Goal: Check status: Check status

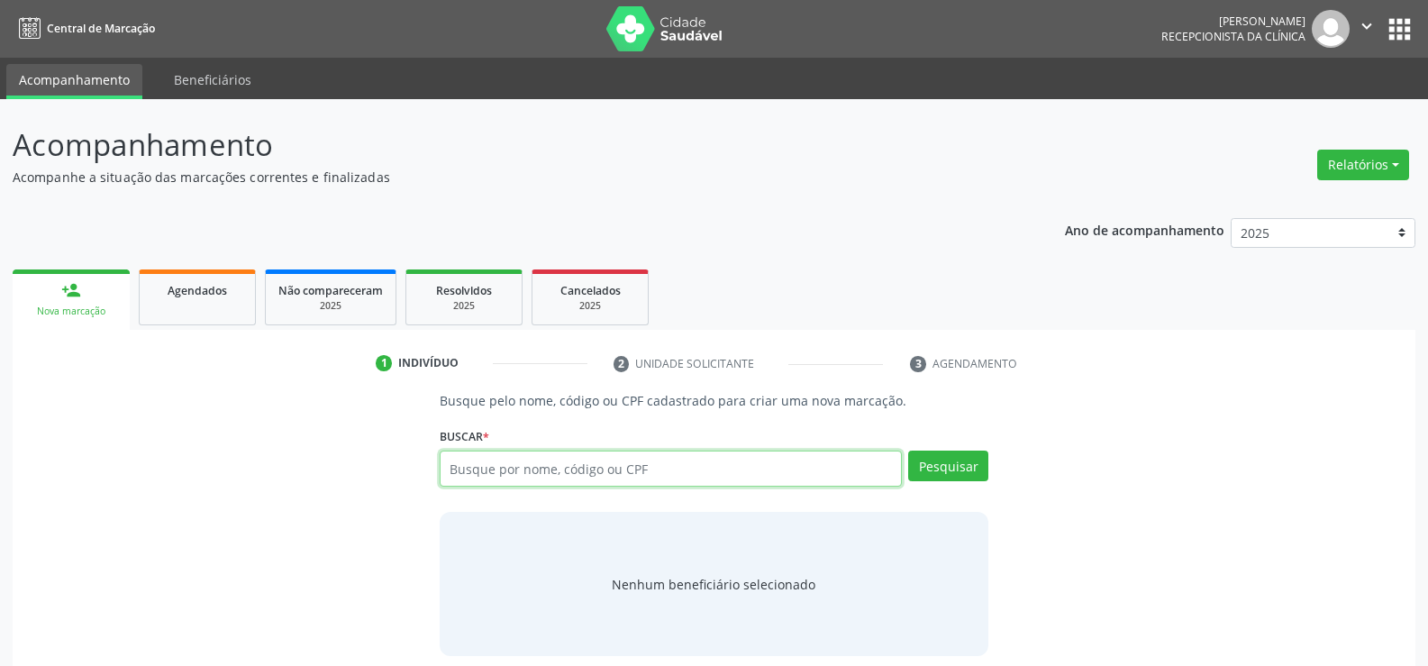
click at [500, 456] on input "text" at bounding box center [671, 468] width 462 height 36
type input "09391364497"
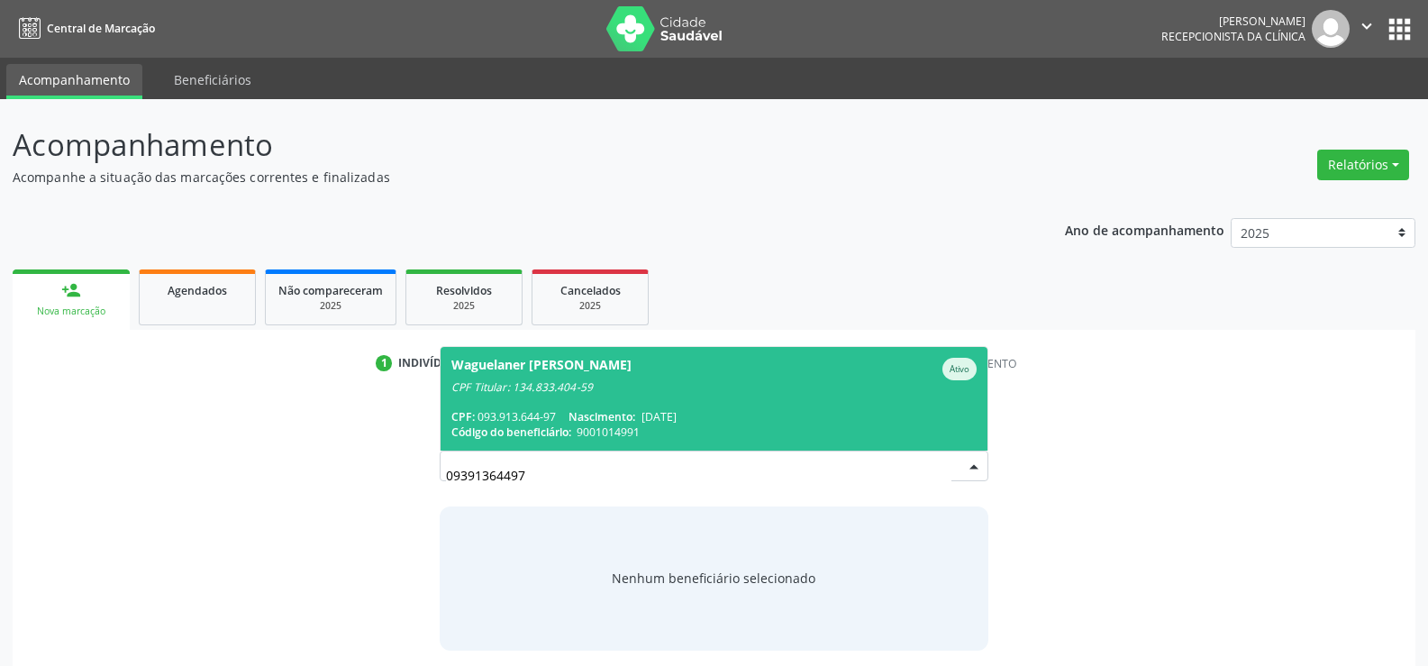
click at [512, 374] on div "Waguelaner [PERSON_NAME]" at bounding box center [541, 369] width 180 height 23
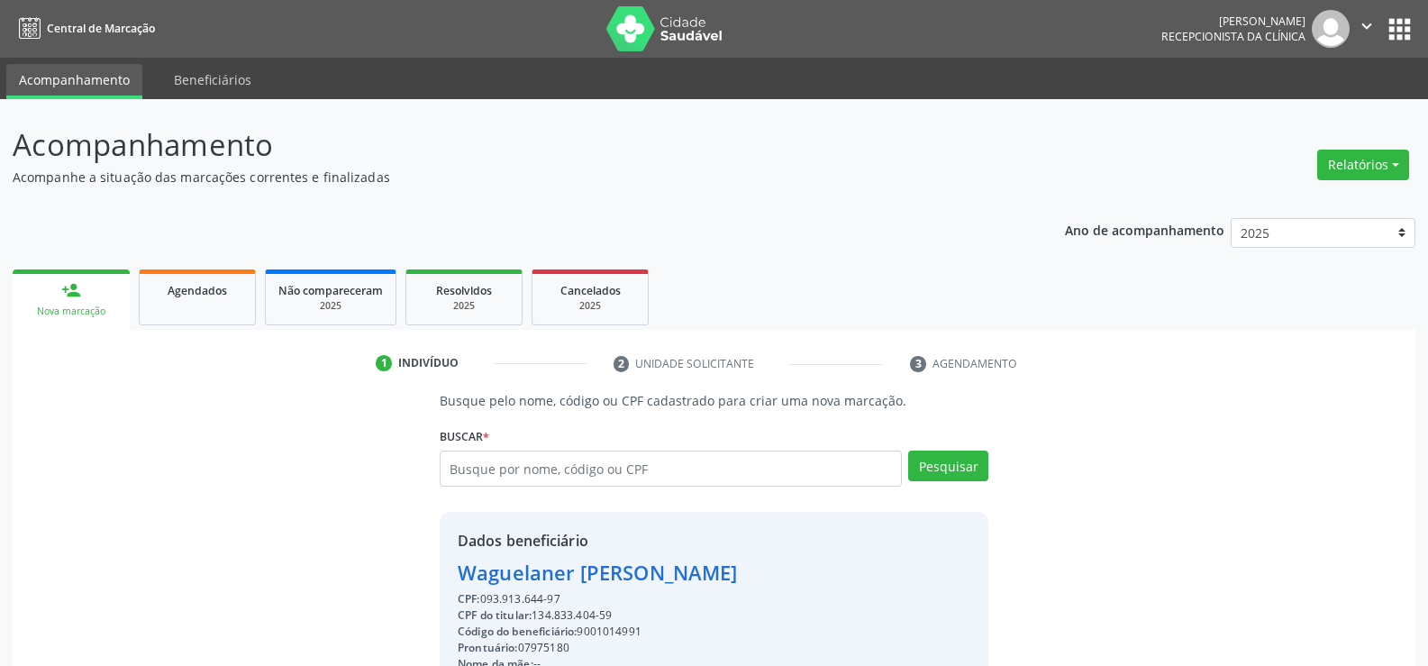
drag, startPoint x: 562, startPoint y: 602, endPoint x: 479, endPoint y: 585, distance: 84.4
click at [421, 583] on div "Busque pelo nome, código ou CPF cadastrado para criar uma nova marcação. [GEOGR…" at bounding box center [713, 624] width 1377 height 467
copy div "Waguelaner [PERSON_NAME] CPF: 093.913.644-97"
click at [475, 461] on input "text" at bounding box center [671, 468] width 462 height 36
type input "40184510406"
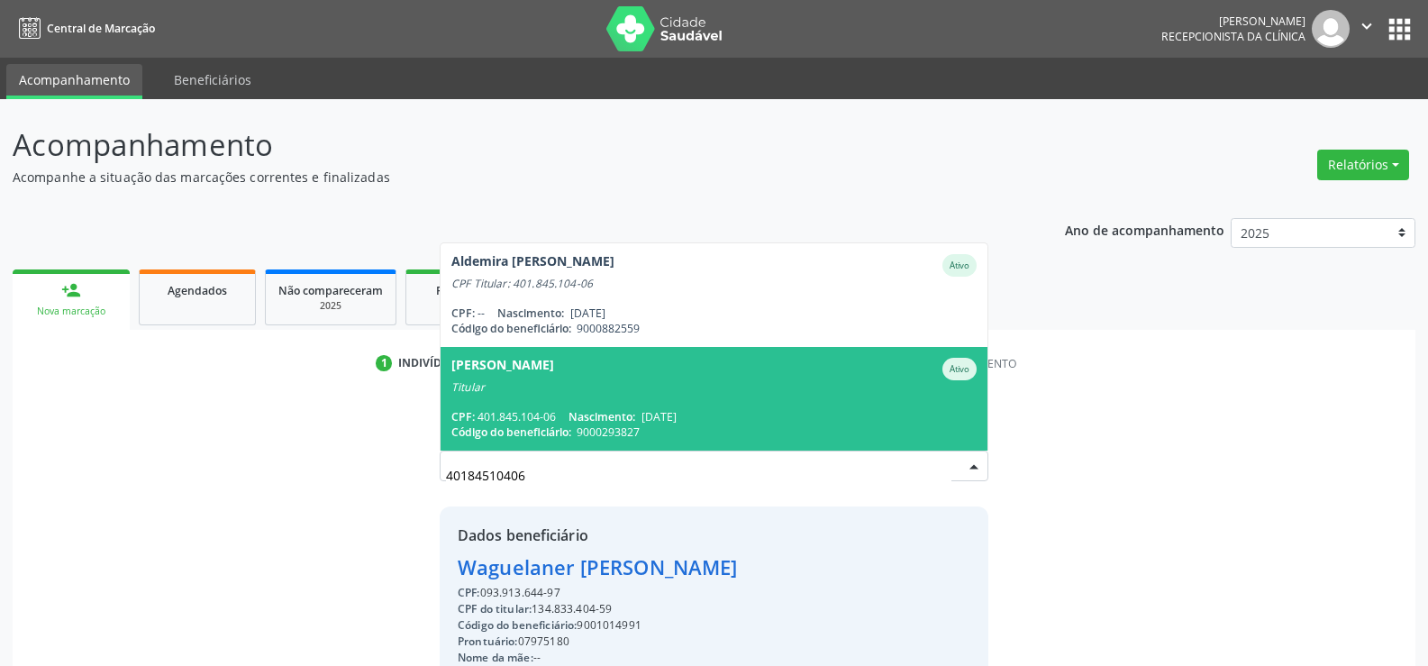
click at [494, 429] on span "Código do beneficiário:" at bounding box center [511, 431] width 120 height 15
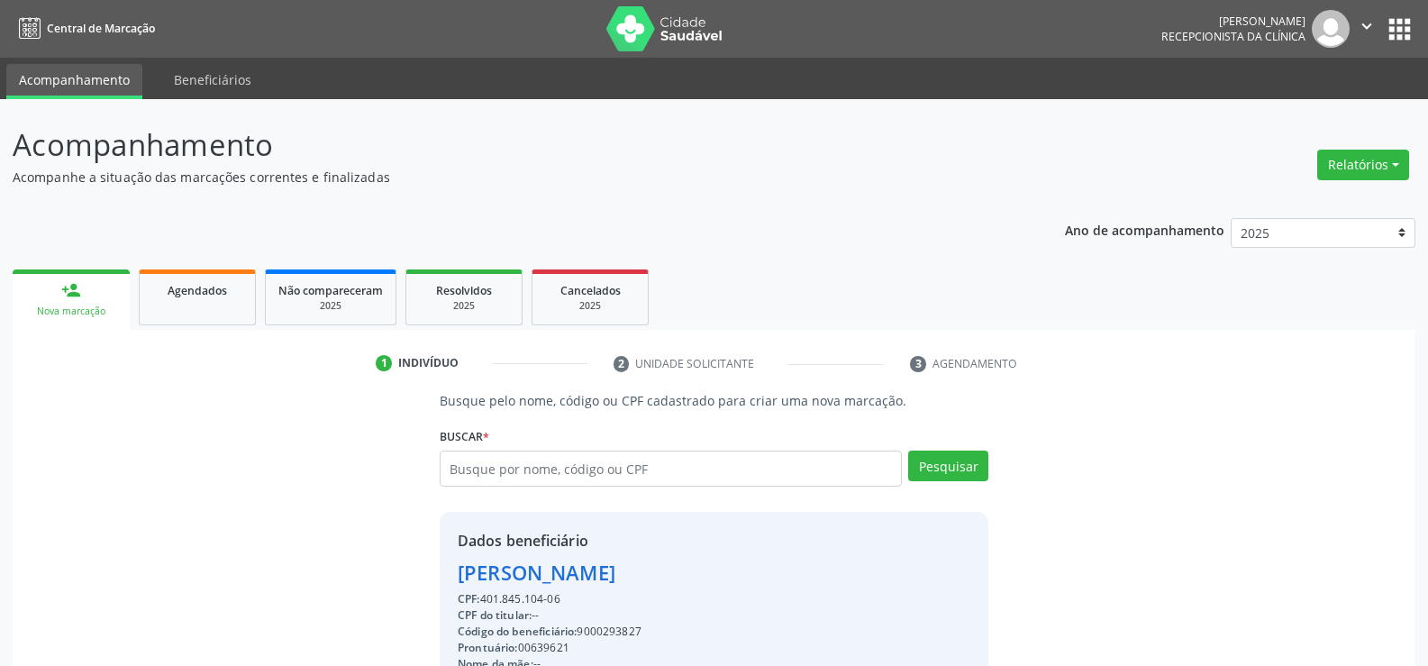
drag, startPoint x: 568, startPoint y: 601, endPoint x: 423, endPoint y: 567, distance: 148.8
click at [423, 567] on div "Busque pelo nome, código ou CPF cadastrado para criar uma nova marcação. [GEOGR…" at bounding box center [713, 624] width 1377 height 467
copy div "[PERSON_NAME] CPF: 401.845.104-06"
click at [491, 483] on input "text" at bounding box center [671, 468] width 462 height 36
type input "62114166449"
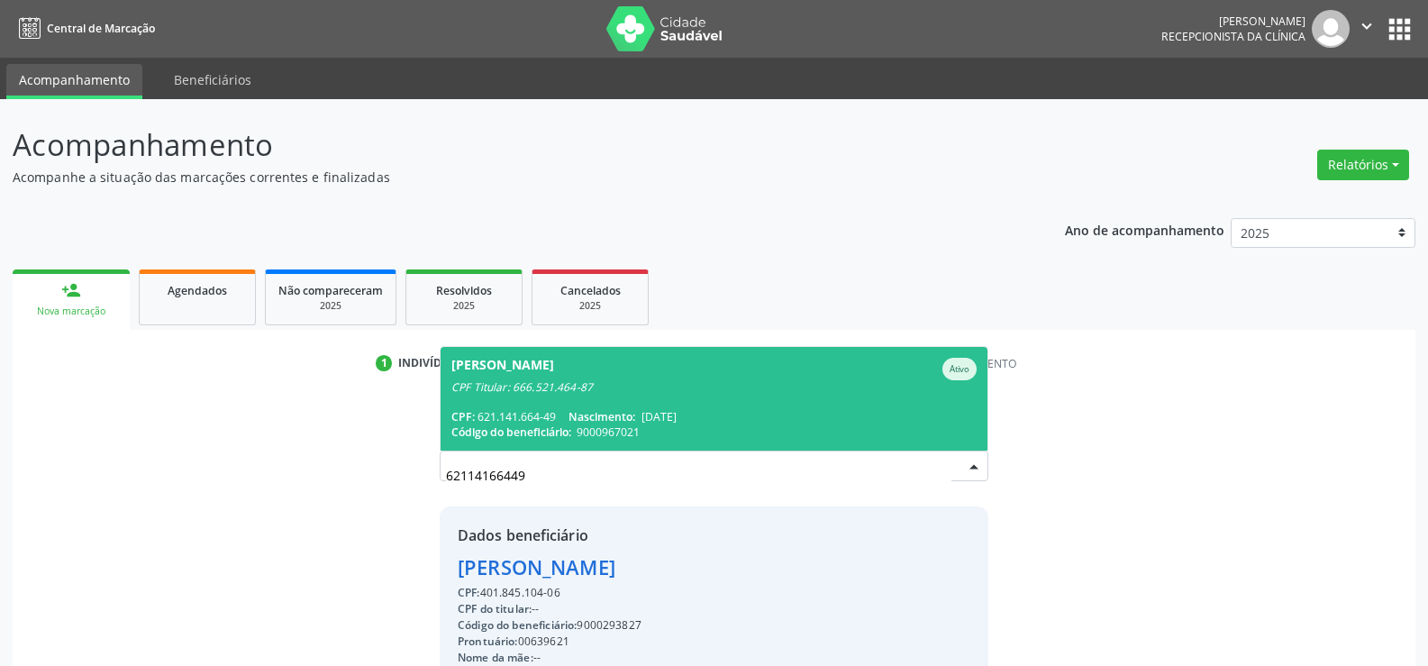
click at [507, 409] on div "CPF: 621.141.664-49 Nascimento: [DATE]" at bounding box center [713, 416] width 525 height 15
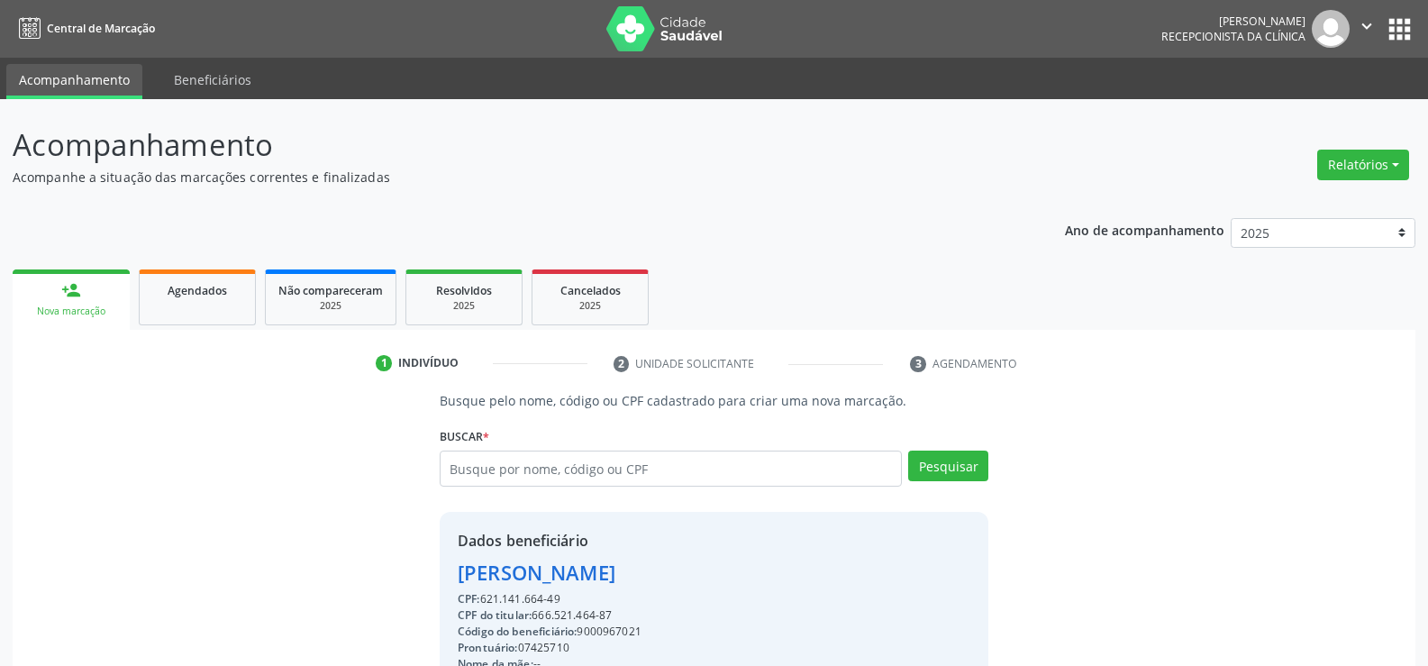
drag, startPoint x: 459, startPoint y: 577, endPoint x: 780, endPoint y: 558, distance: 321.3
click at [780, 558] on div "[PERSON_NAME]" at bounding box center [714, 573] width 513 height 30
copy div "[PERSON_NAME]"
click at [163, 290] on div "Agendados" at bounding box center [197, 289] width 90 height 19
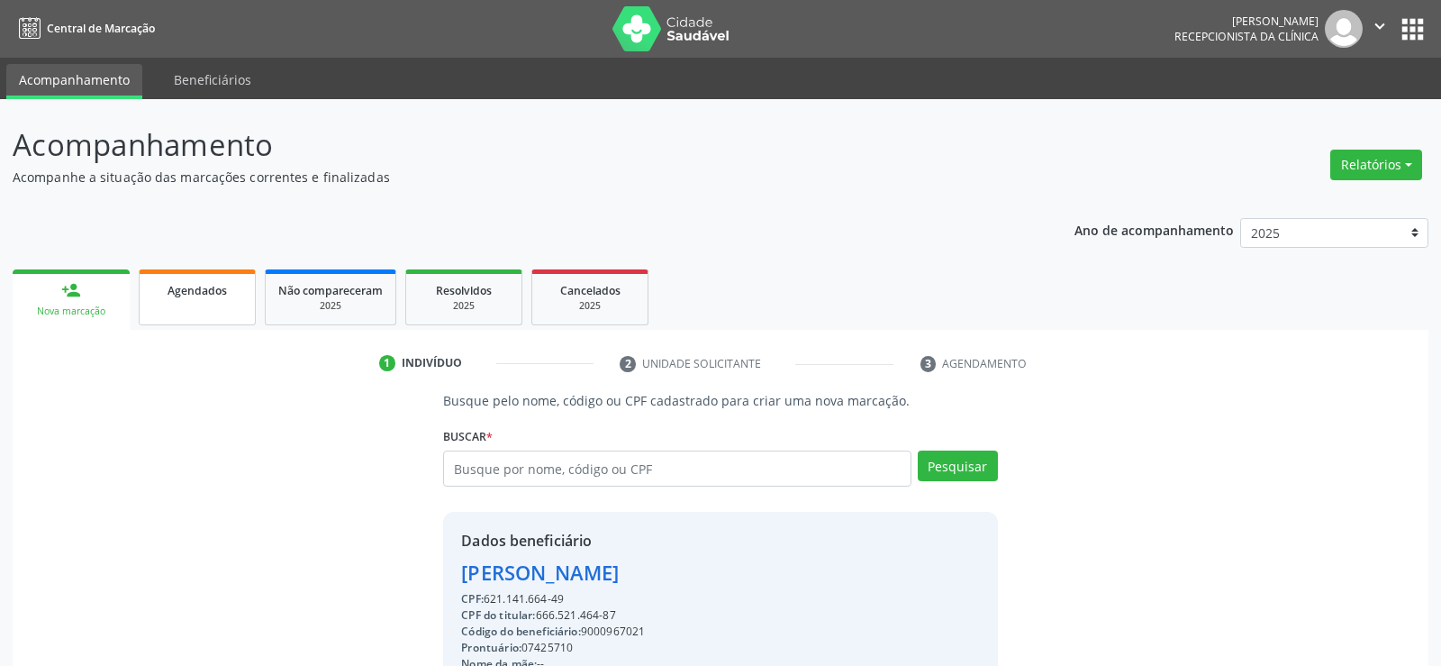
select select "9"
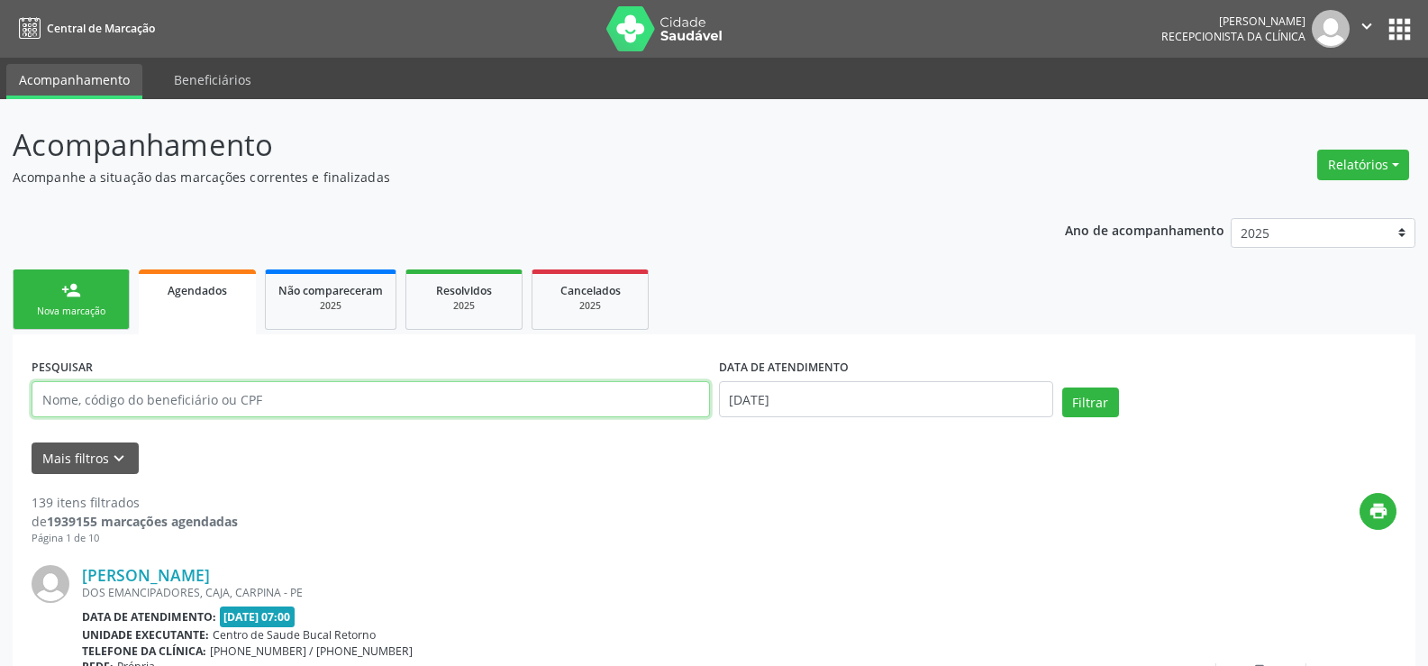
click at [161, 397] on input "text" at bounding box center [371, 399] width 678 height 36
paste input "[PERSON_NAME]"
type input "[PERSON_NAME]"
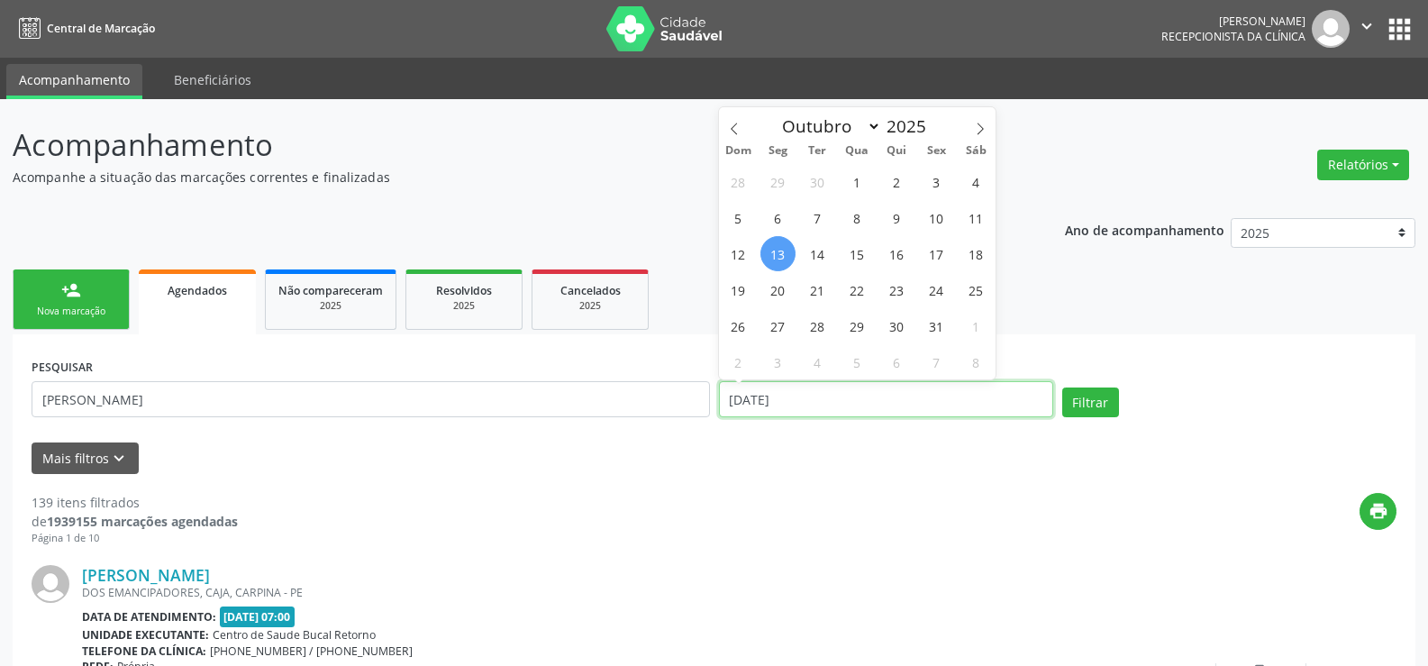
click at [1062, 387] on button "Filtrar" at bounding box center [1090, 402] width 57 height 31
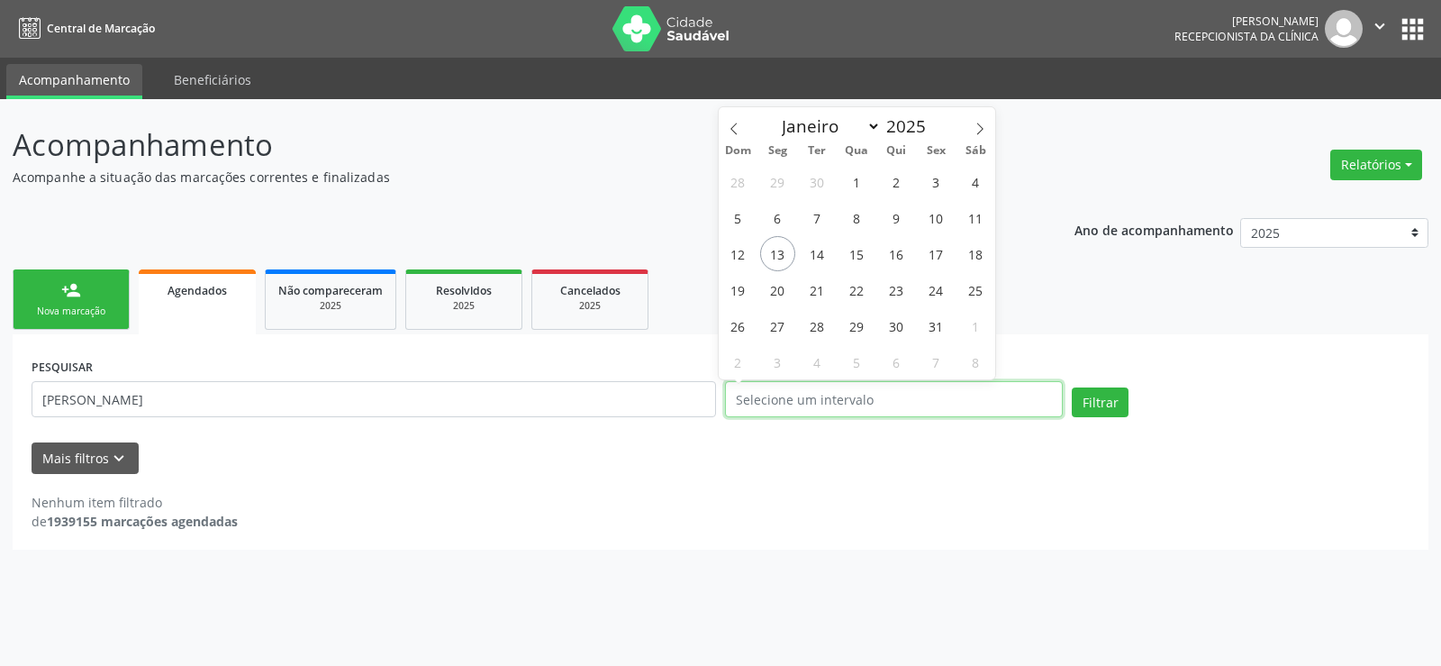
click at [1072, 387] on button "Filtrar" at bounding box center [1100, 402] width 57 height 31
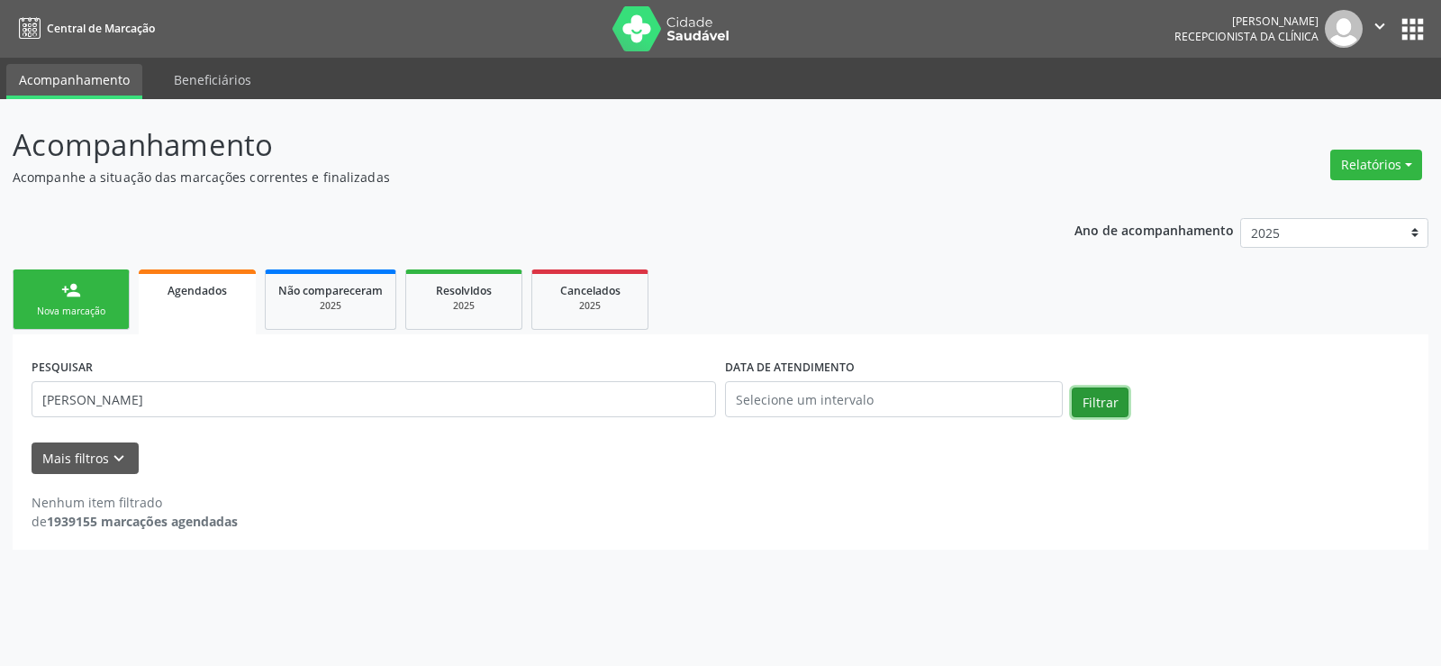
click at [1091, 412] on button "Filtrar" at bounding box center [1100, 402] width 57 height 31
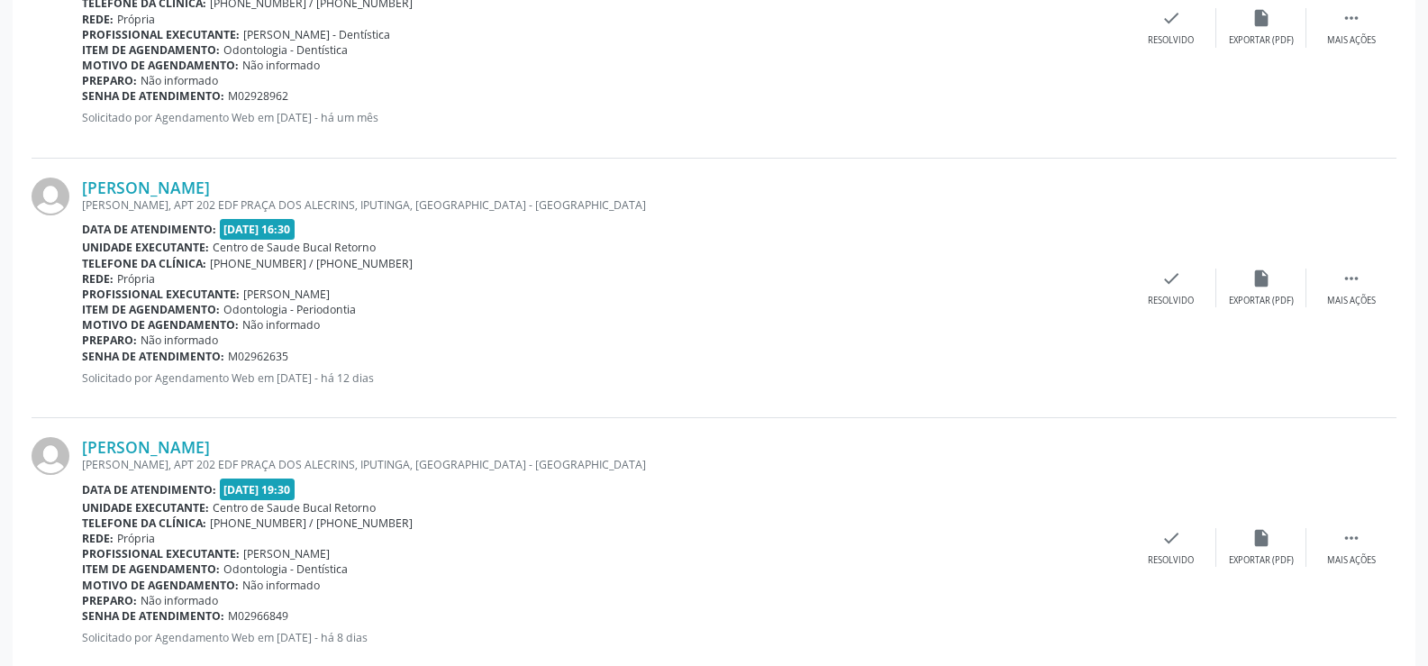
scroll to position [1239, 0]
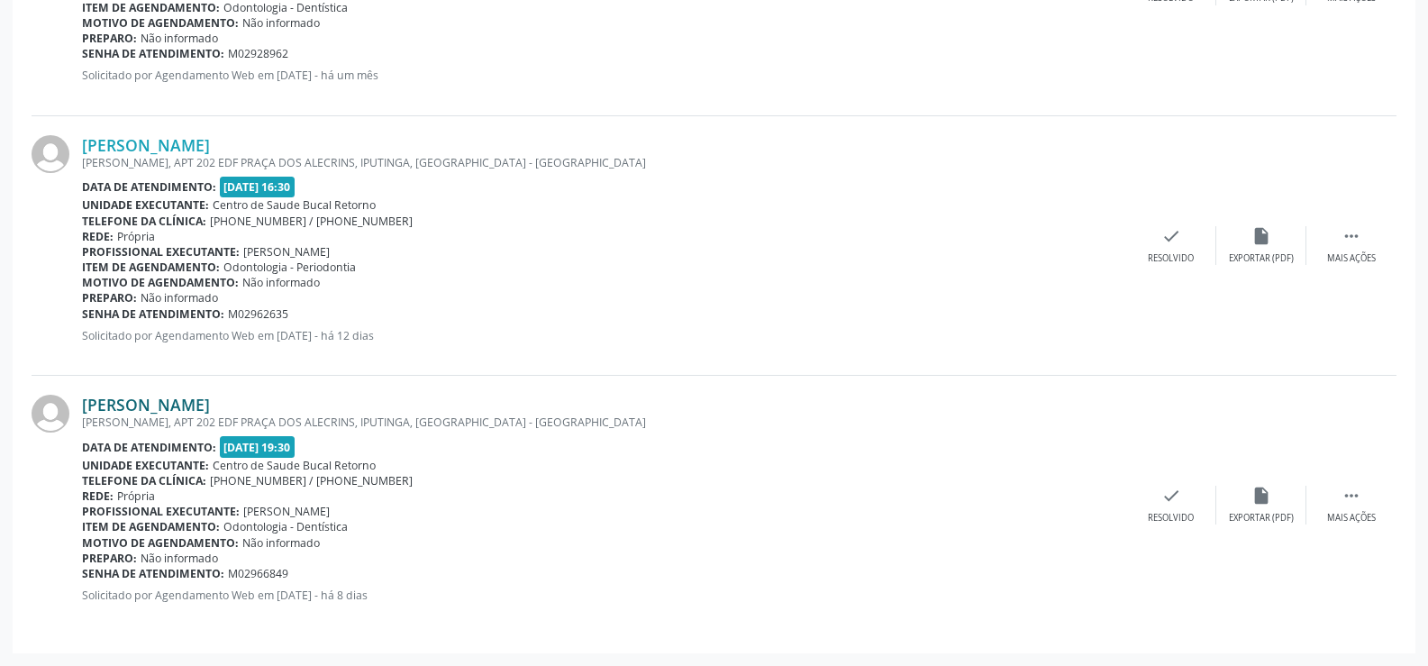
click at [143, 405] on link "[PERSON_NAME]" at bounding box center [146, 405] width 128 height 20
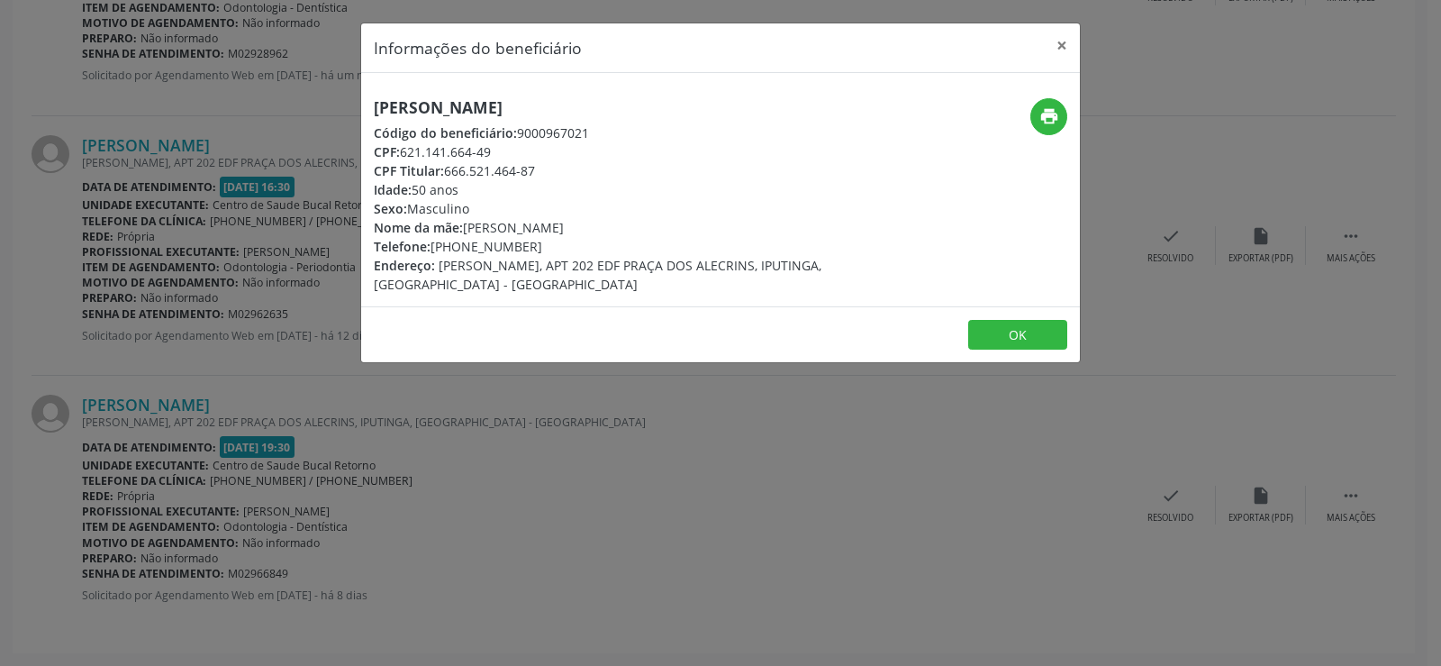
drag, startPoint x: 700, startPoint y: 104, endPoint x: 286, endPoint y: 57, distance: 416.2
click at [286, 57] on div "Informações do beneficiário × [PERSON_NAME] Código do beneficiário: 9000967021 …" at bounding box center [720, 333] width 1441 height 666
click at [457, 79] on div "[PERSON_NAME] Código do beneficiário: 9000967021 CPF: 621.141.664-49 CPF Titula…" at bounding box center [720, 189] width 719 height 233
drag, startPoint x: 374, startPoint y: 103, endPoint x: 678, endPoint y: 107, distance: 304.5
click at [678, 107] on h5 "[PERSON_NAME]" at bounding box center [601, 107] width 454 height 19
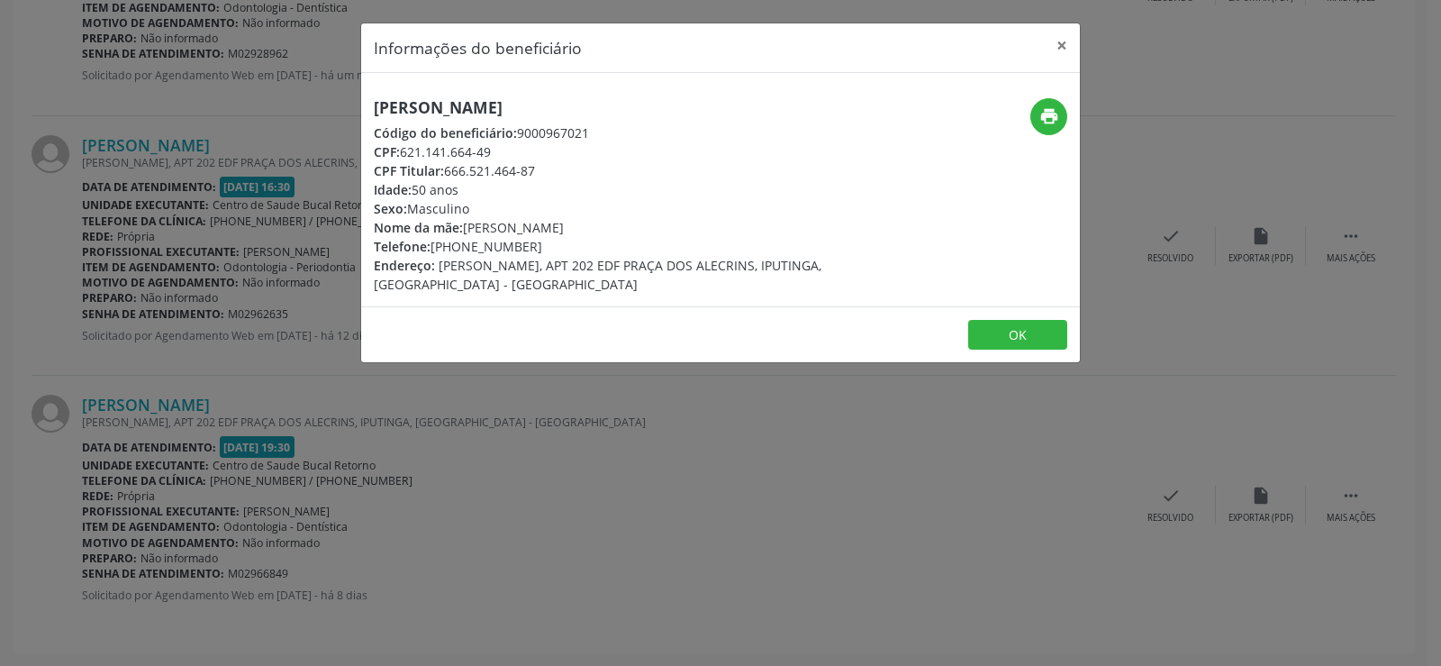
copy h5 "[PERSON_NAME]"
click at [1061, 42] on button "×" at bounding box center [1062, 45] width 36 height 44
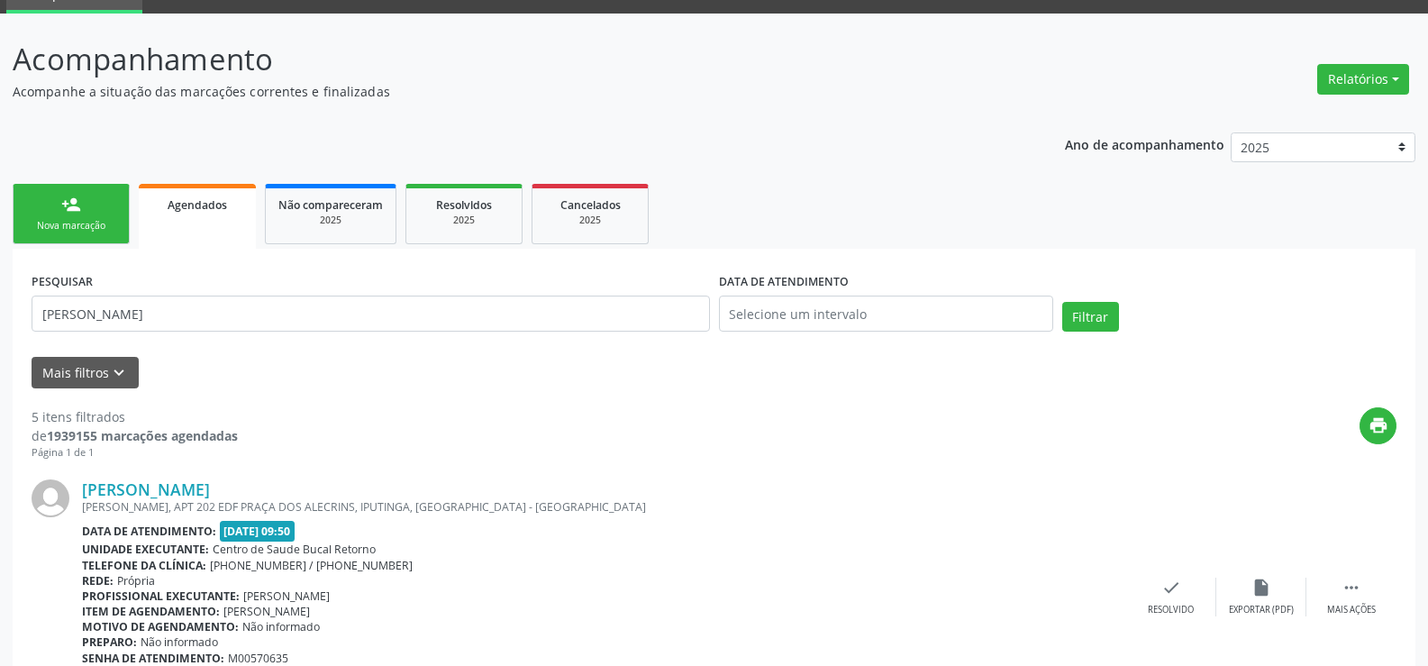
scroll to position [68, 0]
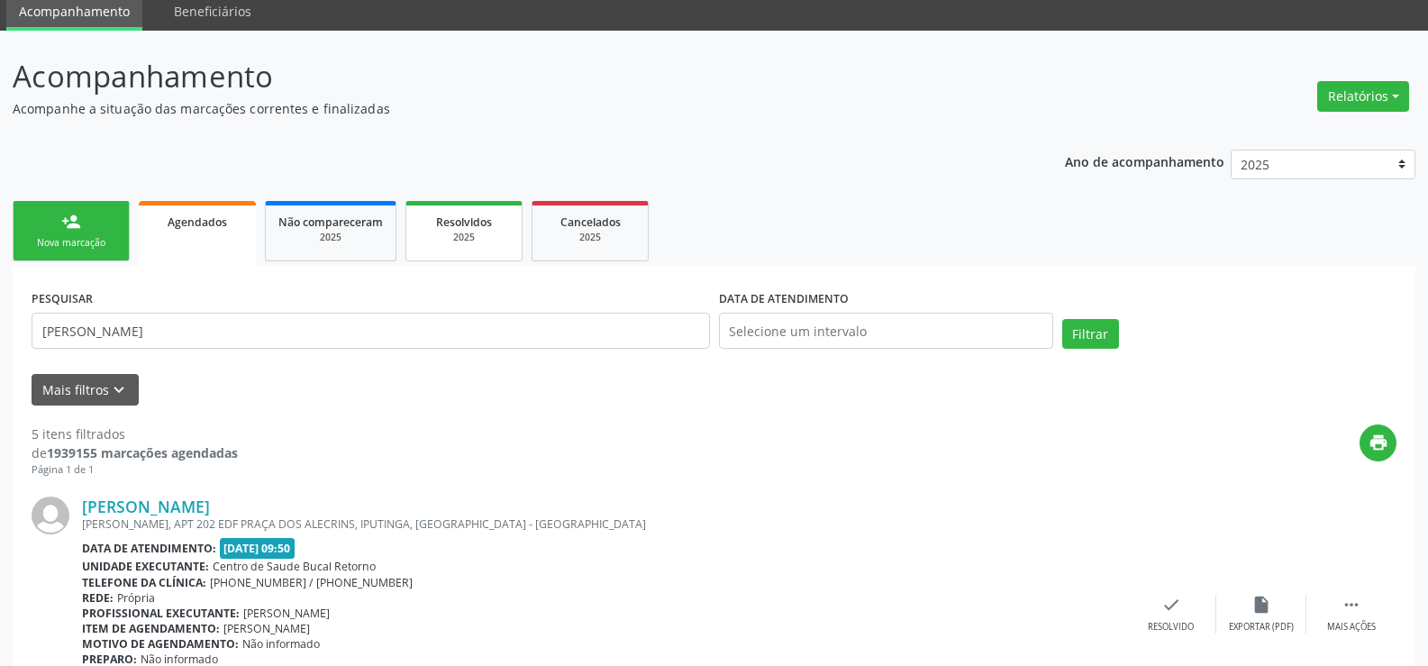
click at [469, 240] on div "2025" at bounding box center [464, 238] width 90 height 14
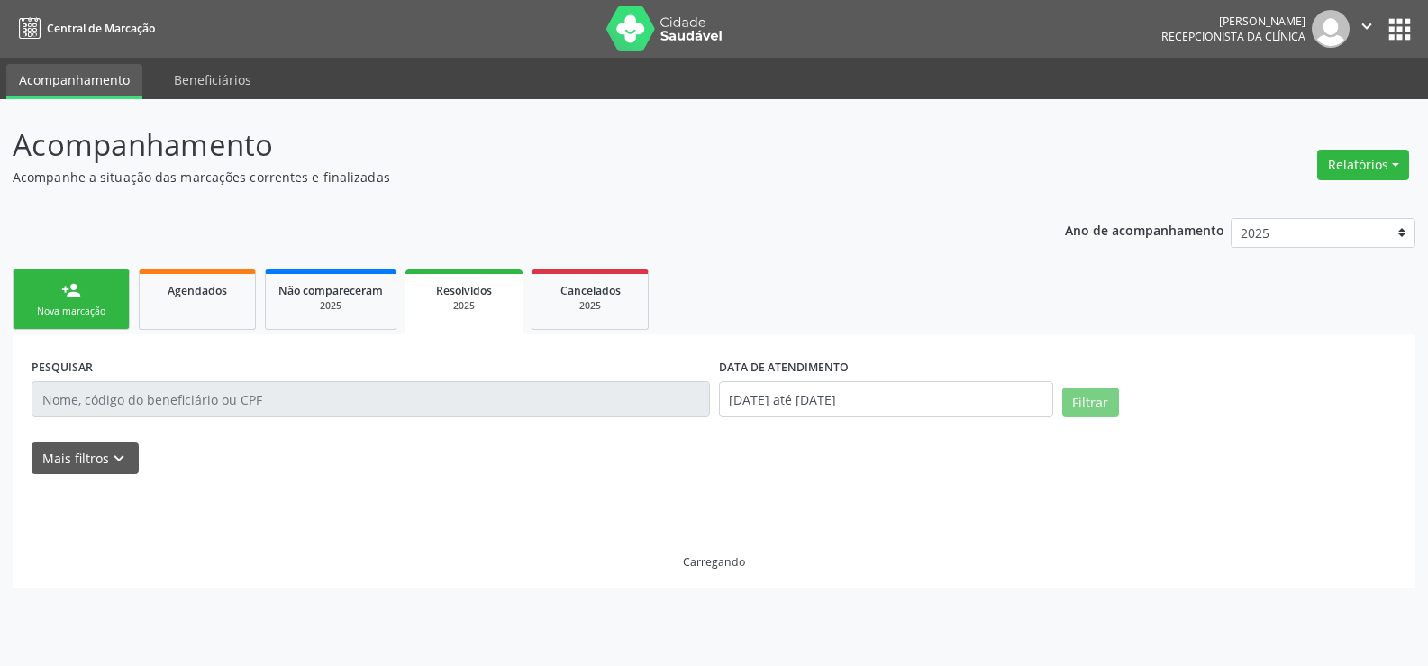
scroll to position [0, 0]
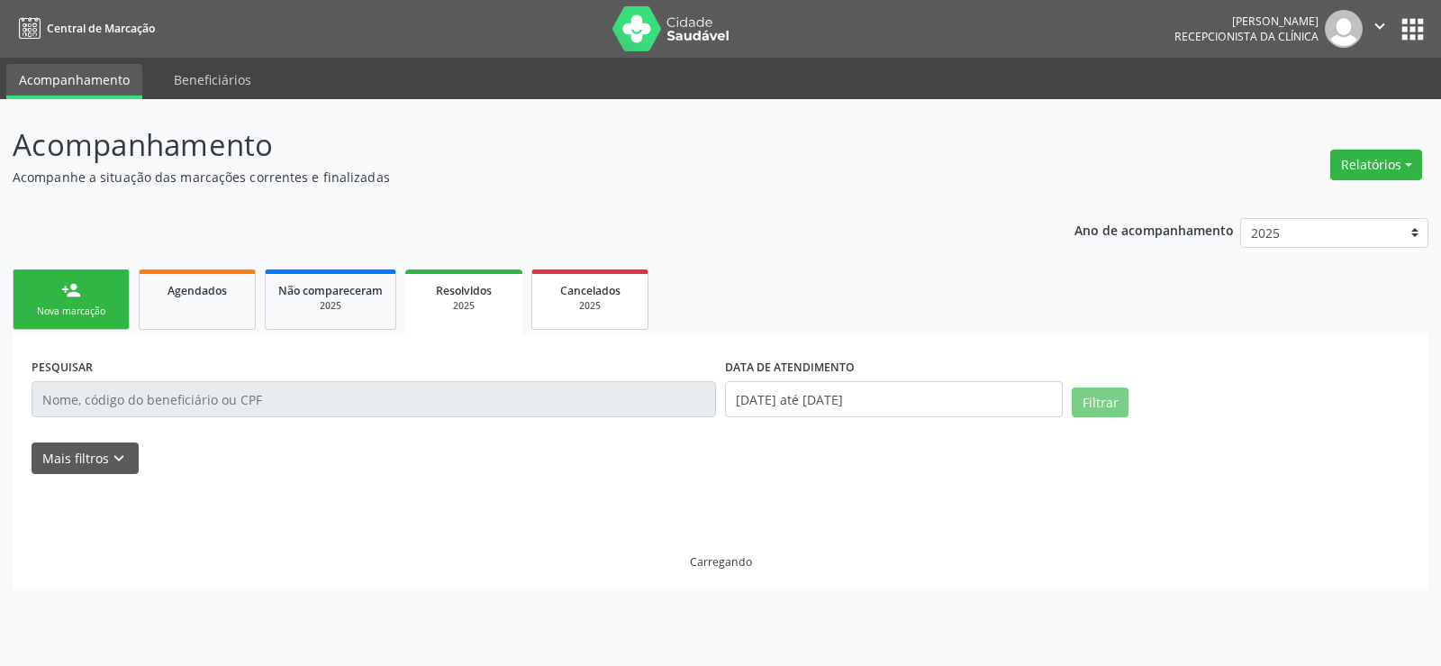
click at [568, 306] on div "2025" at bounding box center [590, 306] width 90 height 14
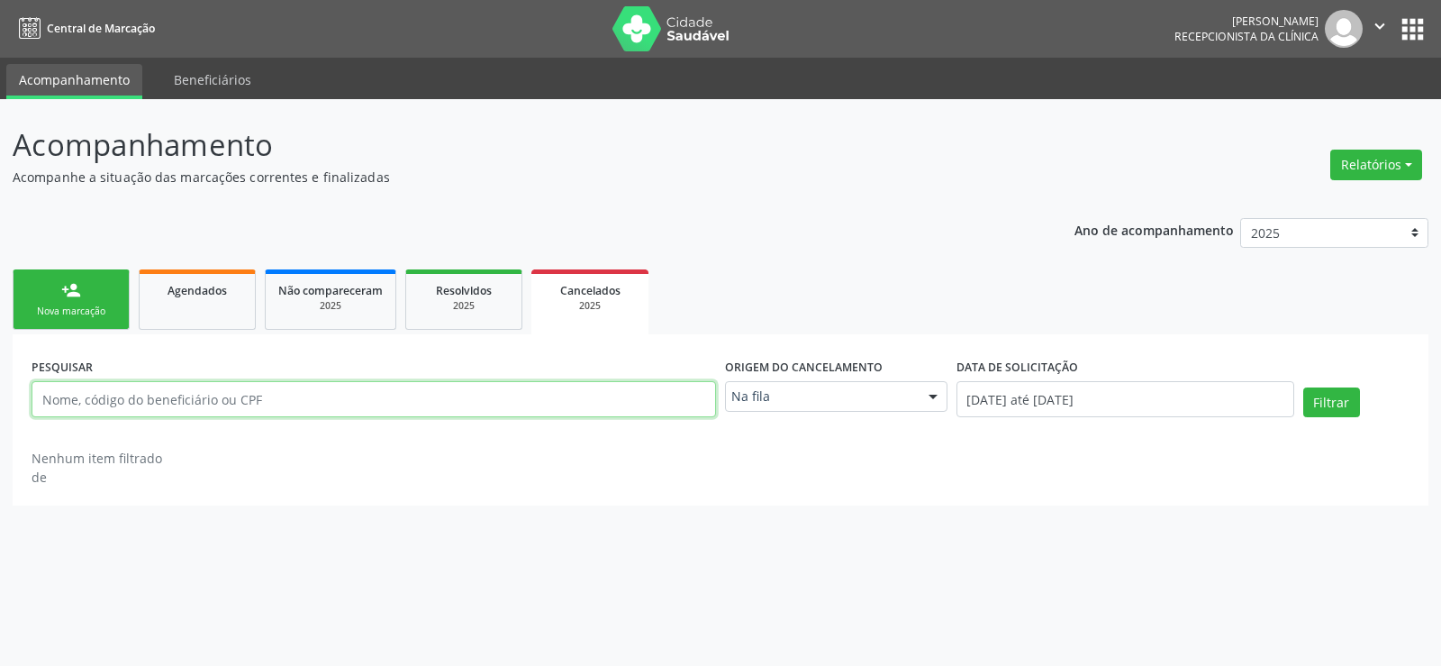
click at [245, 402] on input "text" at bounding box center [374, 399] width 685 height 36
paste input "[PERSON_NAME]"
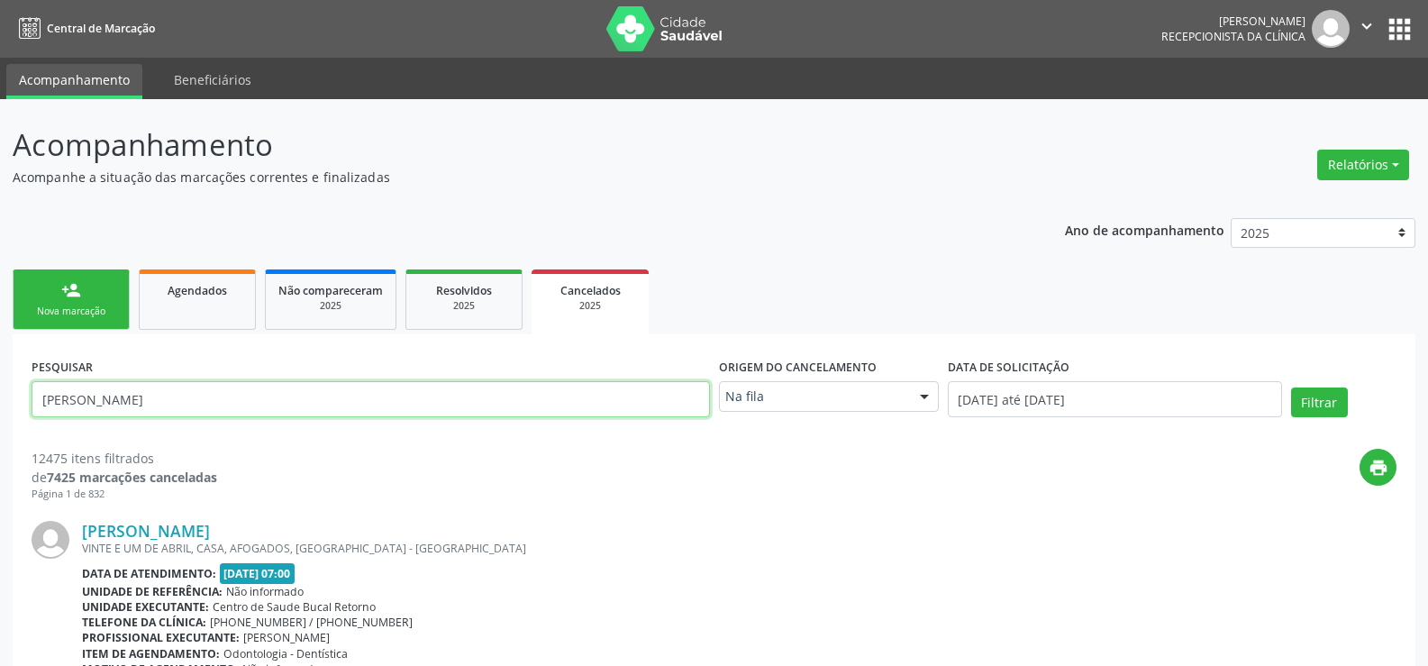
type input "[PERSON_NAME]"
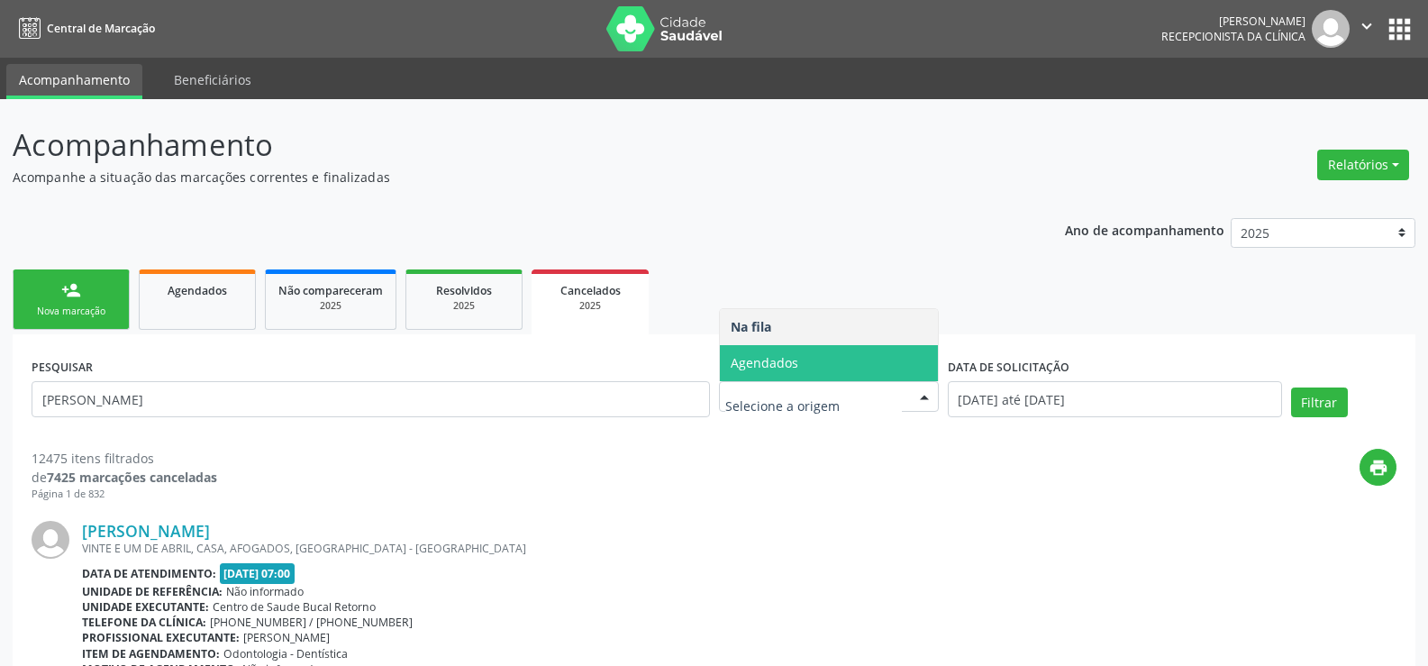
click at [752, 374] on span "Agendados" at bounding box center [829, 363] width 218 height 36
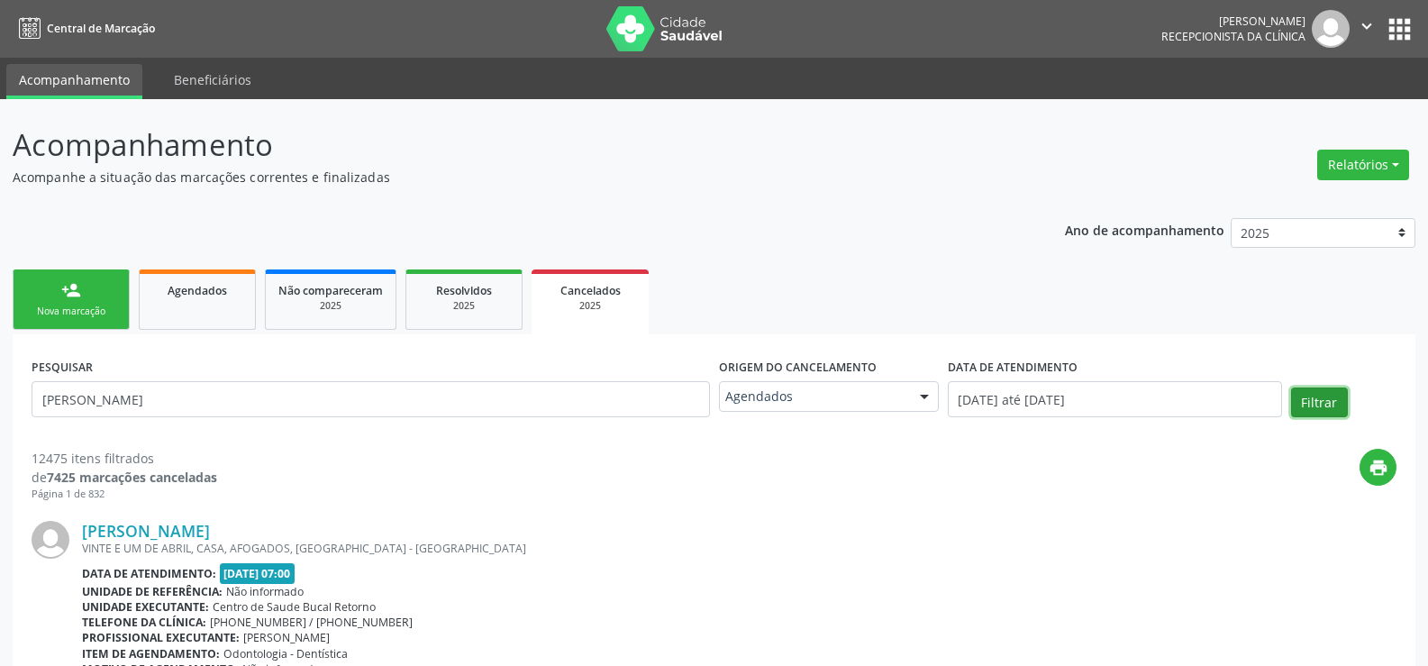
click at [1305, 400] on button "Filtrar" at bounding box center [1319, 402] width 57 height 31
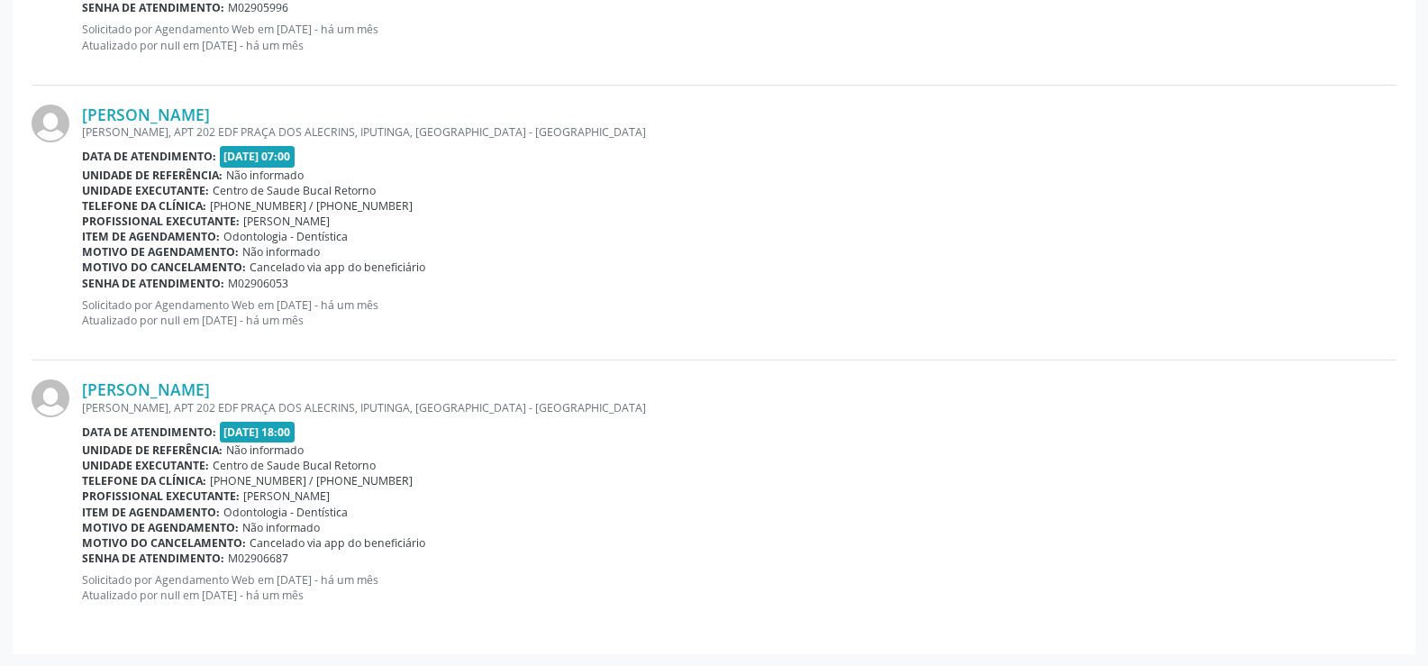
scroll to position [1518, 0]
